Goal: Task Accomplishment & Management: Use online tool/utility

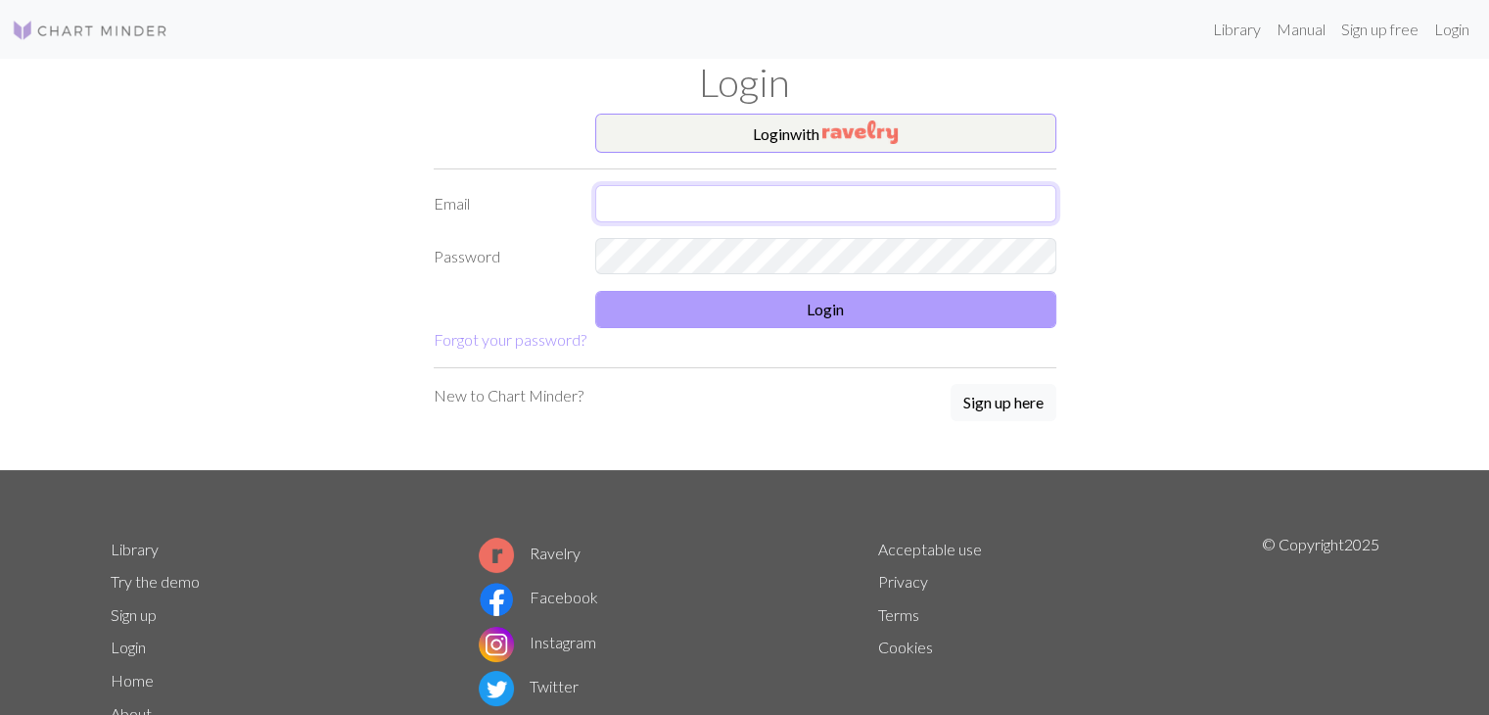
type input "[EMAIL_ADDRESS][DOMAIN_NAME]"
click at [732, 314] on button "Login" at bounding box center [825, 309] width 461 height 37
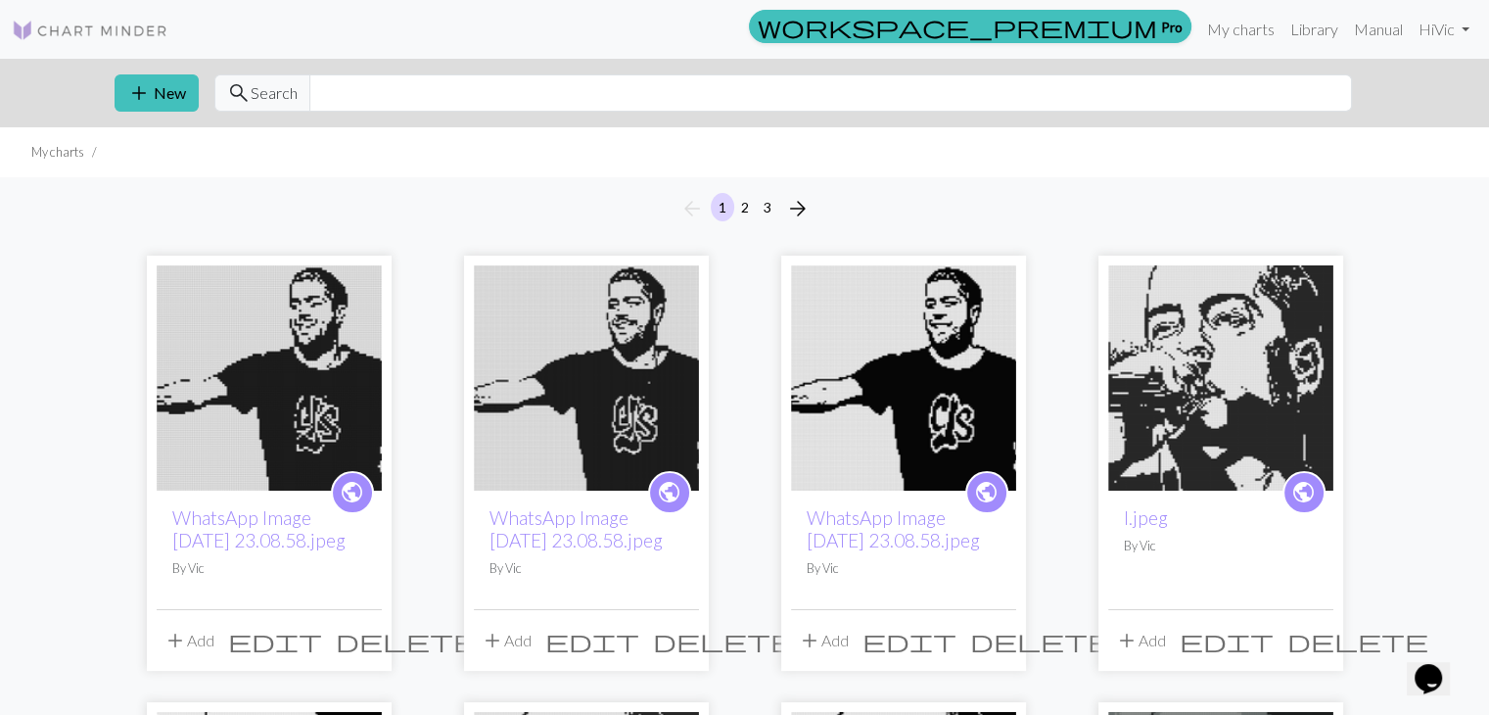
click at [931, 363] on img at bounding box center [903, 377] width 225 height 225
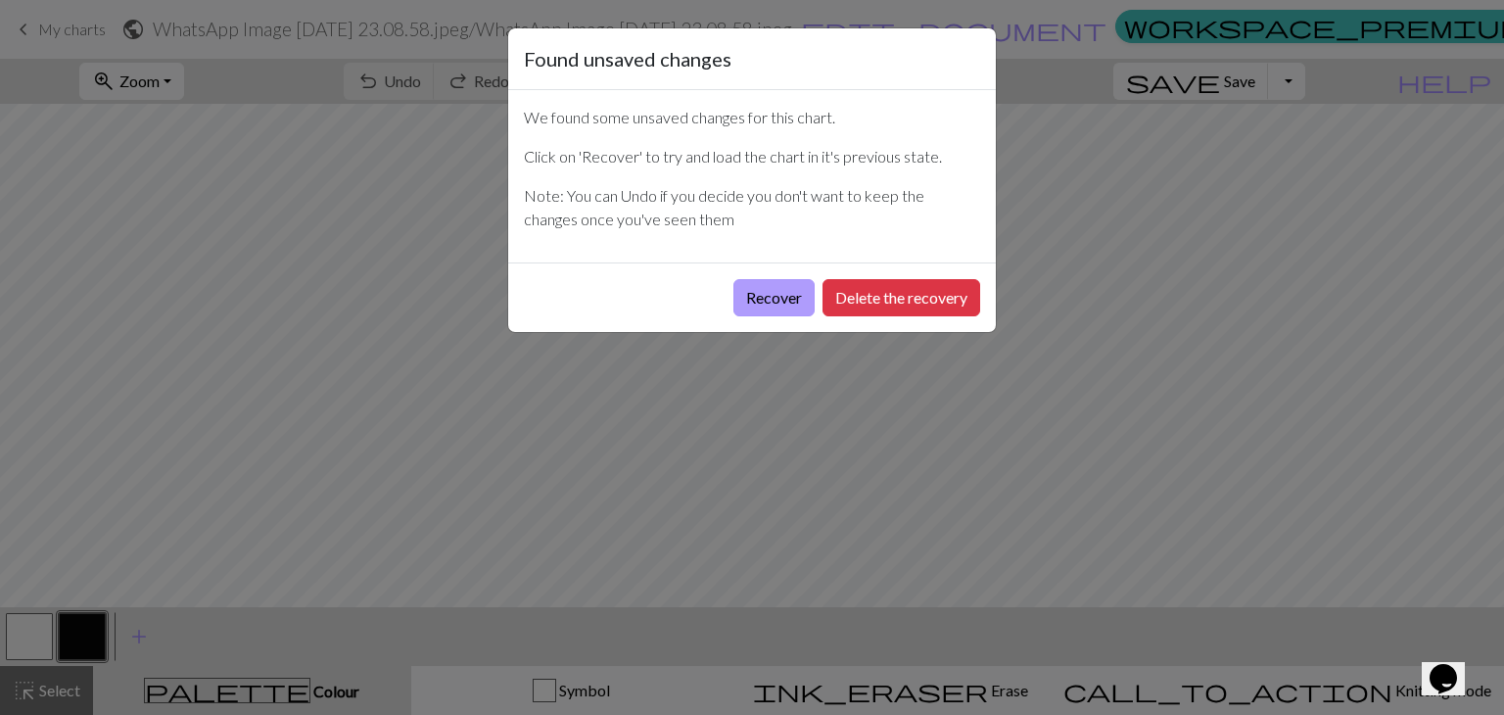
click at [782, 293] on button "Recover" at bounding box center [773, 297] width 81 height 37
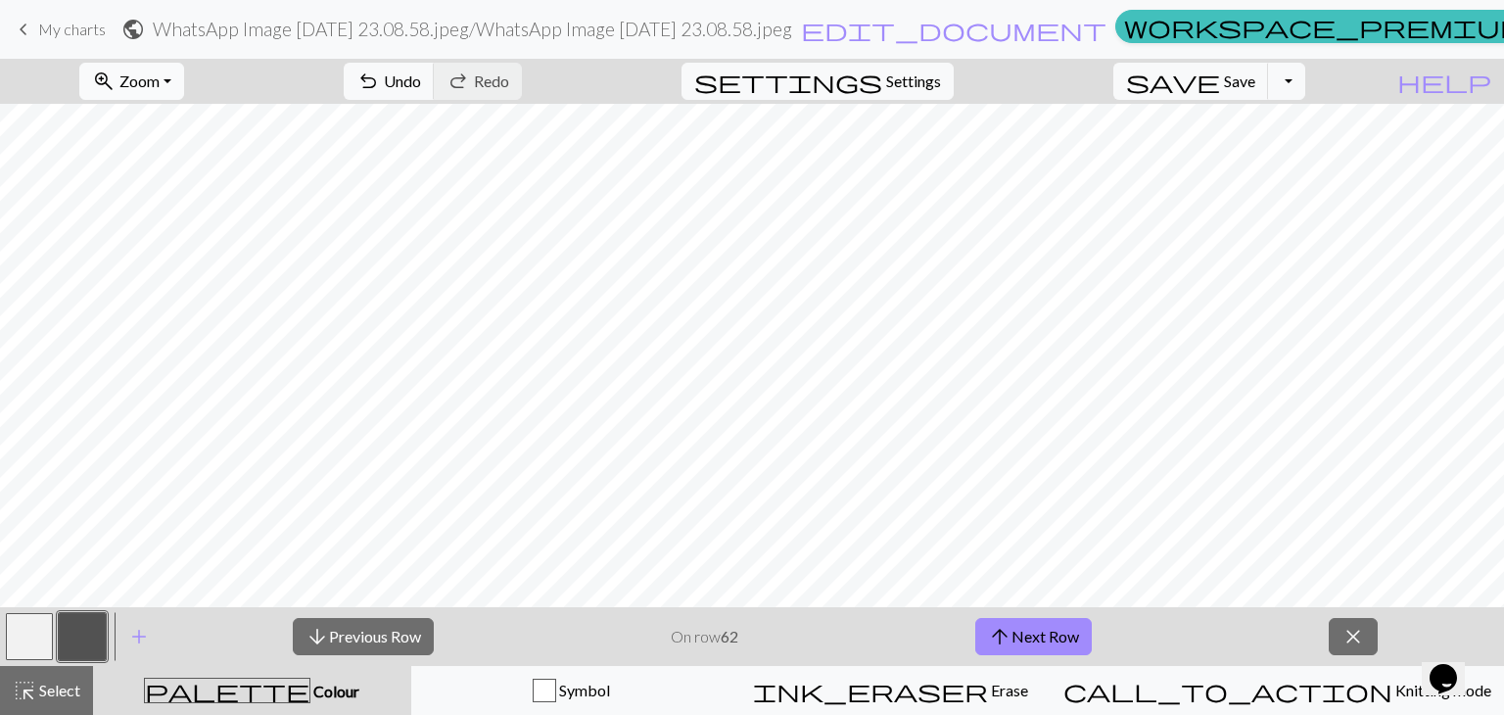
click at [184, 90] on button "zoom_in Zoom Zoom" at bounding box center [131, 81] width 105 height 37
click at [180, 186] on button "Fit height" at bounding box center [158, 186] width 155 height 31
click at [1038, 636] on button "arrow_upward Next Row" at bounding box center [1033, 636] width 117 height 37
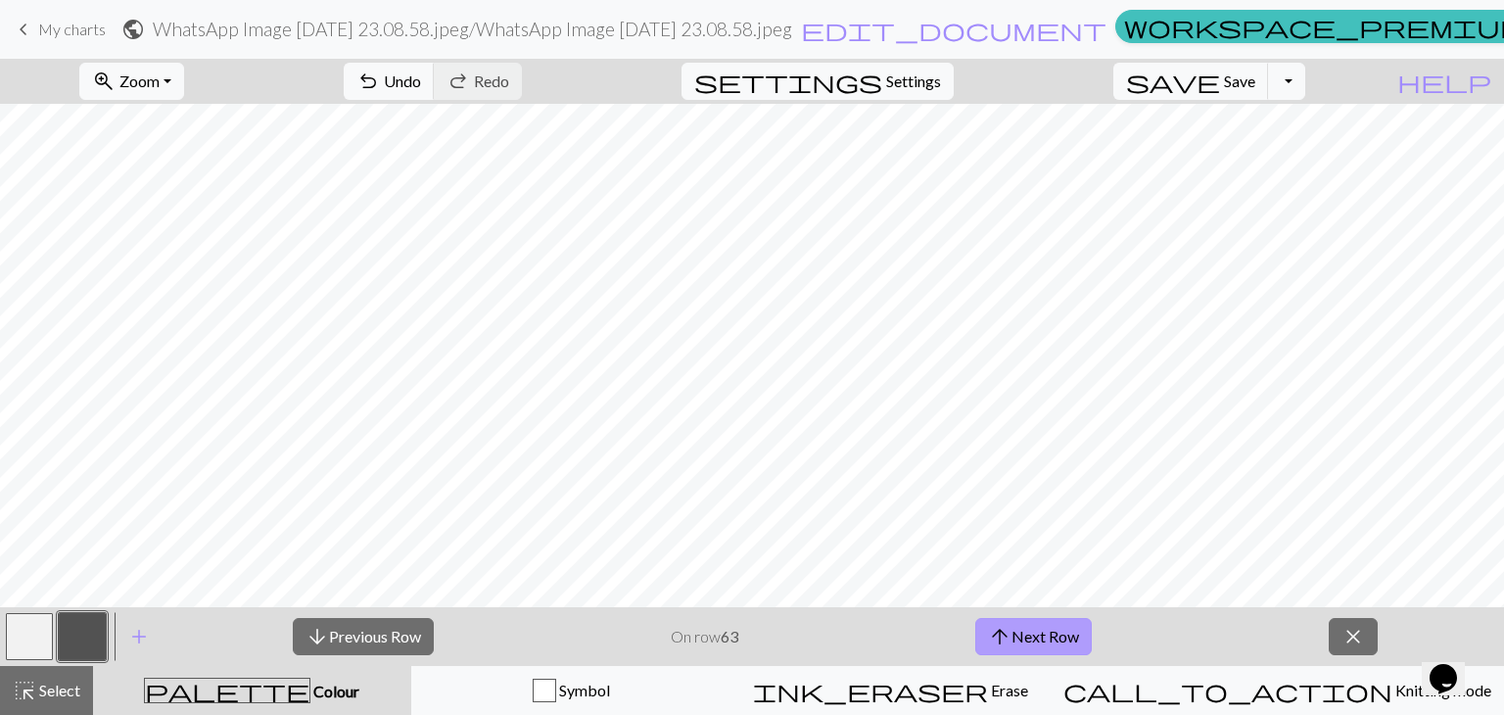
click at [1031, 646] on button "arrow_upward Next Row" at bounding box center [1033, 636] width 117 height 37
click at [1038, 647] on button "arrow_upward Next Row" at bounding box center [1033, 636] width 117 height 37
